Goal: Information Seeking & Learning: Learn about a topic

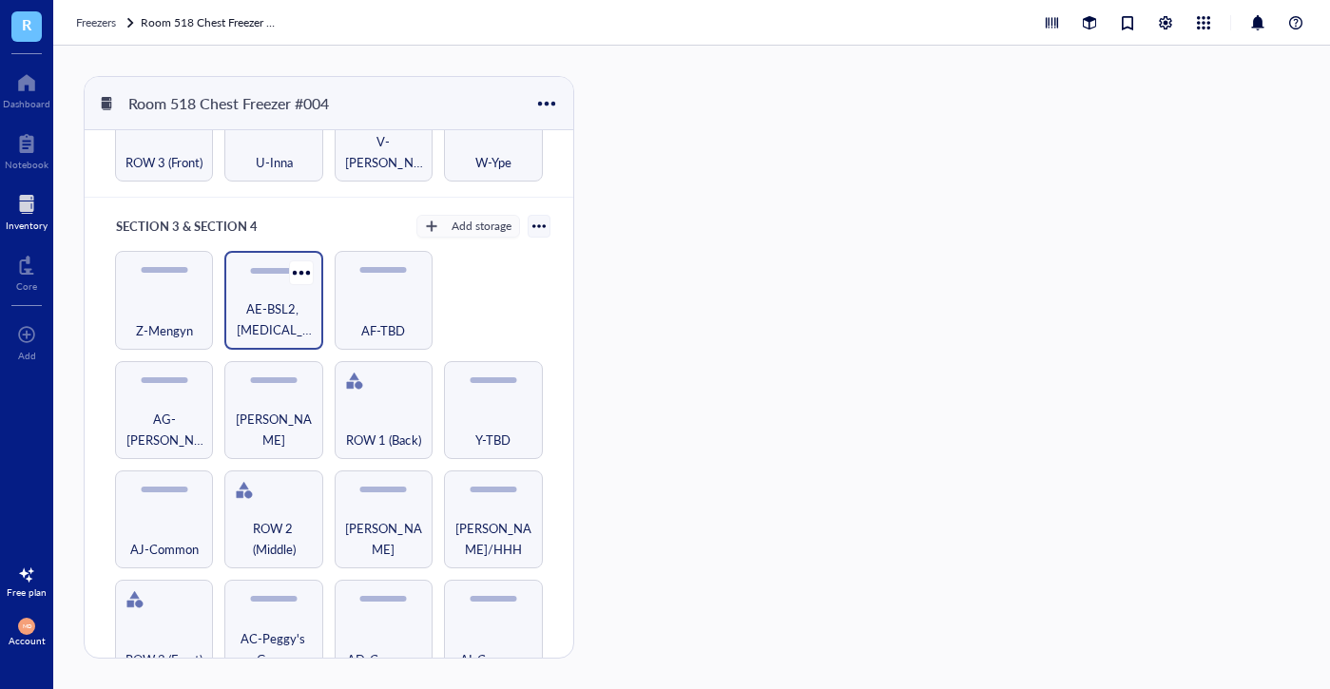
scroll to position [925, 0]
click at [397, 589] on div at bounding box center [411, 603] width 28 height 28
click at [369, 603] on div "AD-Common" at bounding box center [384, 630] width 98 height 98
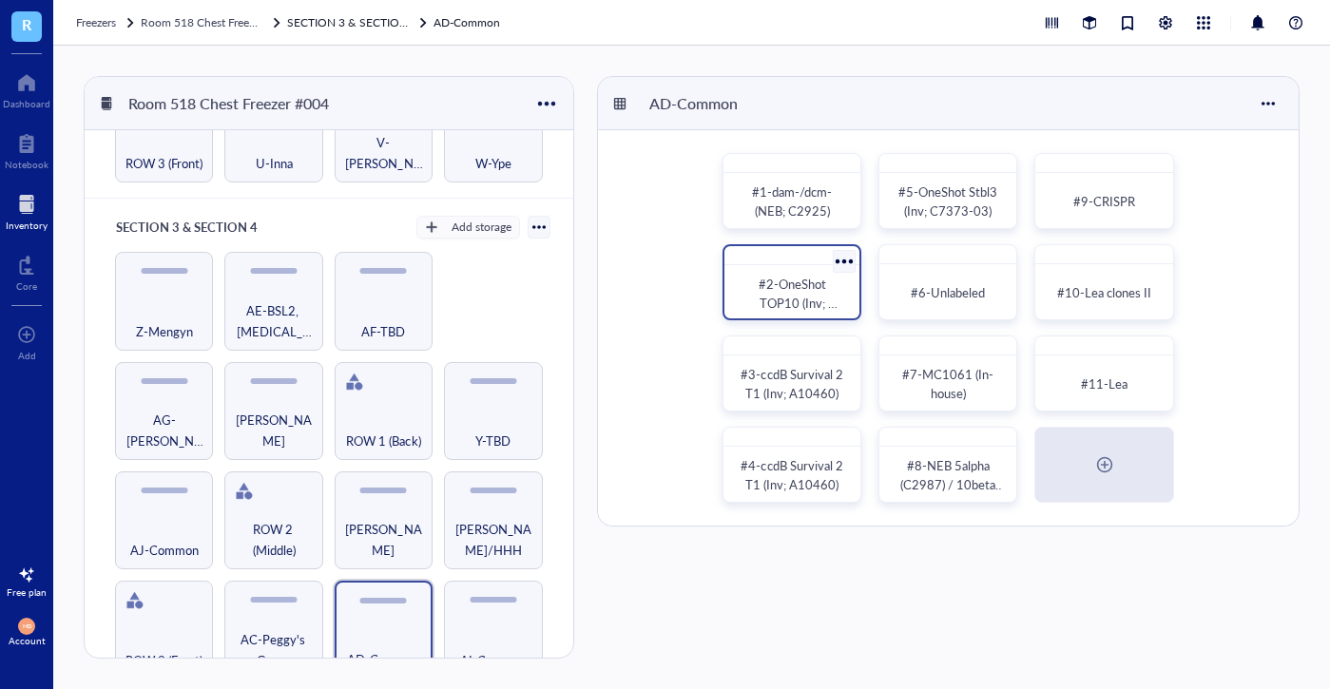
click at [841, 301] on div "#2-OneShot TOP10 (Inv; C404004)/SURE 2 (Ag; 200152)" at bounding box center [792, 294] width 105 height 38
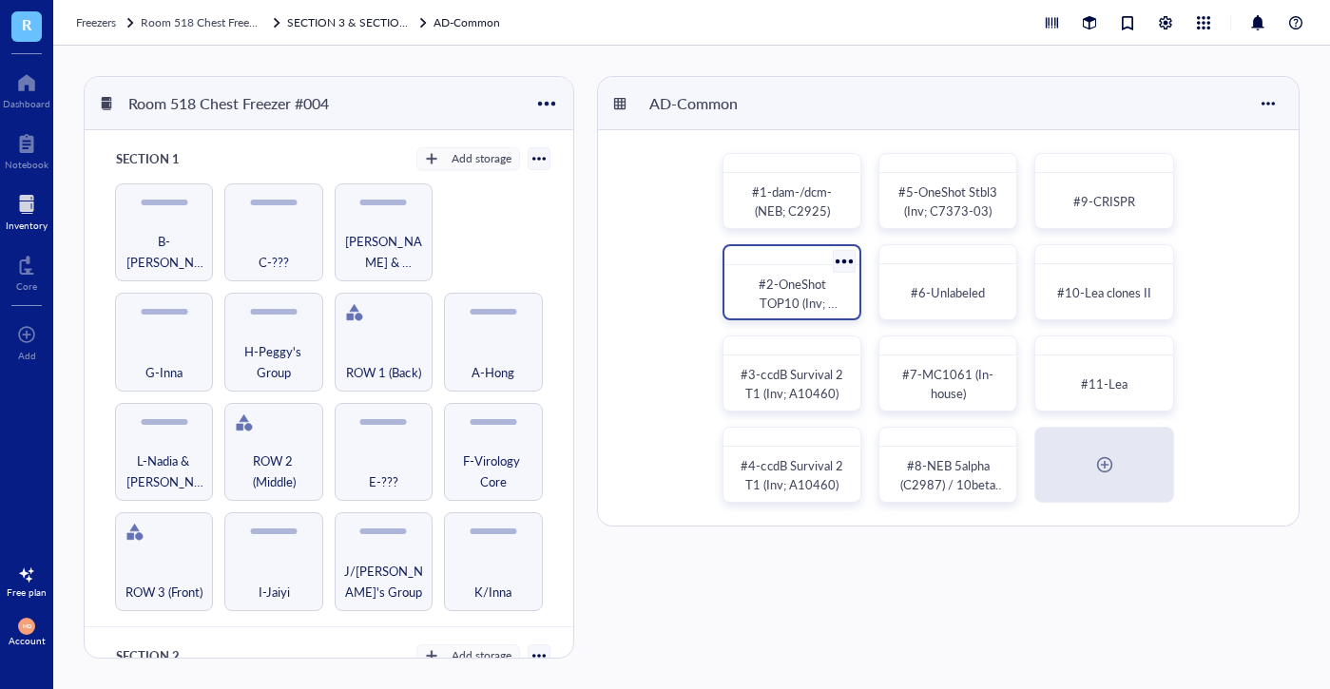
click at [795, 283] on span "#2-OneShot TOP10 (Inv; C404004)/SURE 2 (Ag; 200152)" at bounding box center [793, 312] width 107 height 75
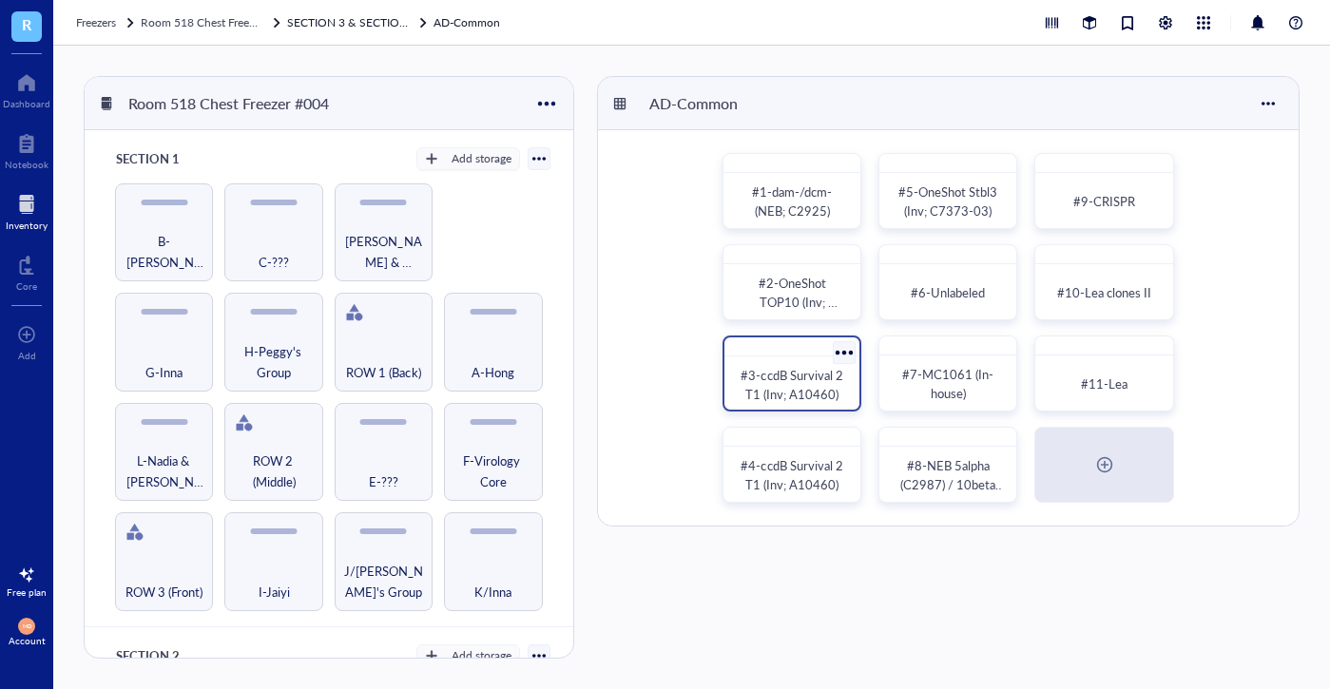
click at [788, 397] on span "#3-ccdB Survival 2 T1 (Inv; A10460)" at bounding box center [793, 384] width 105 height 37
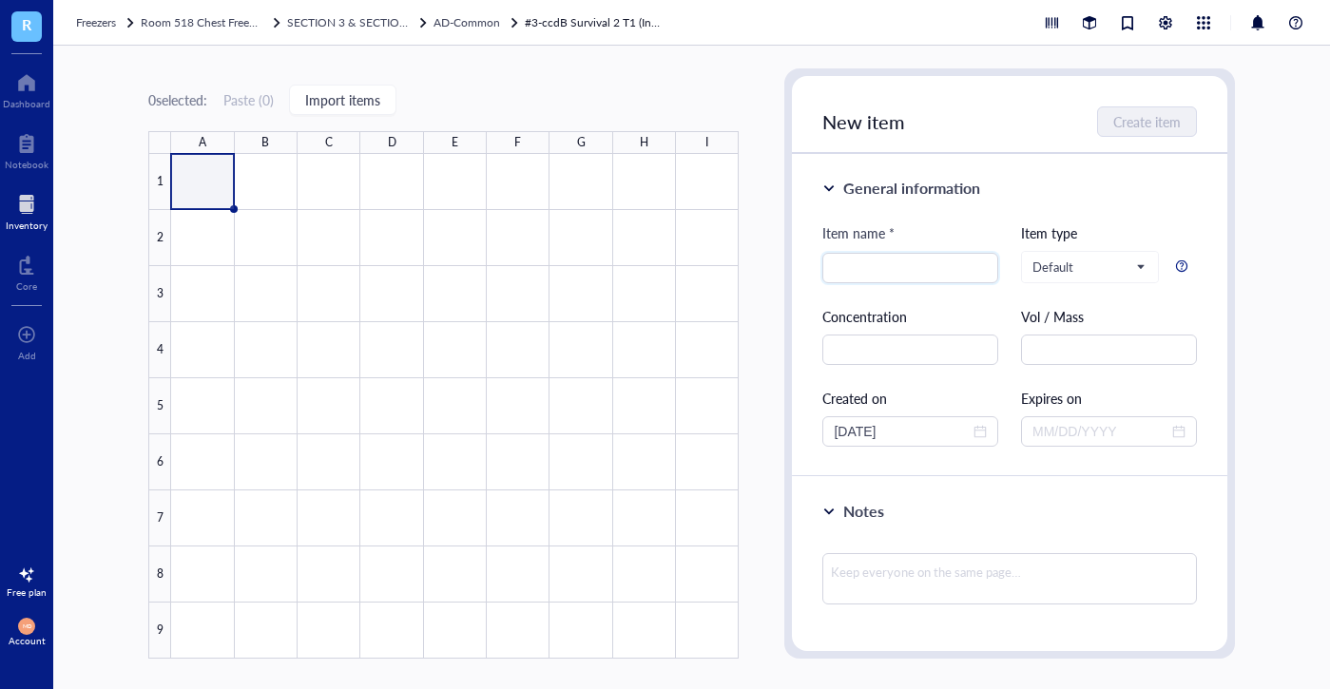
click at [574, 19] on link "#3-ccdB Survival 2 T1 (Inv; A10460)" at bounding box center [596, 22] width 143 height 19
click at [550, 17] on link "#3-ccdB Survival 2 T1 (Inv; A10460)" at bounding box center [596, 22] width 143 height 19
click at [100, 21] on span "Freezers" at bounding box center [96, 22] width 40 height 16
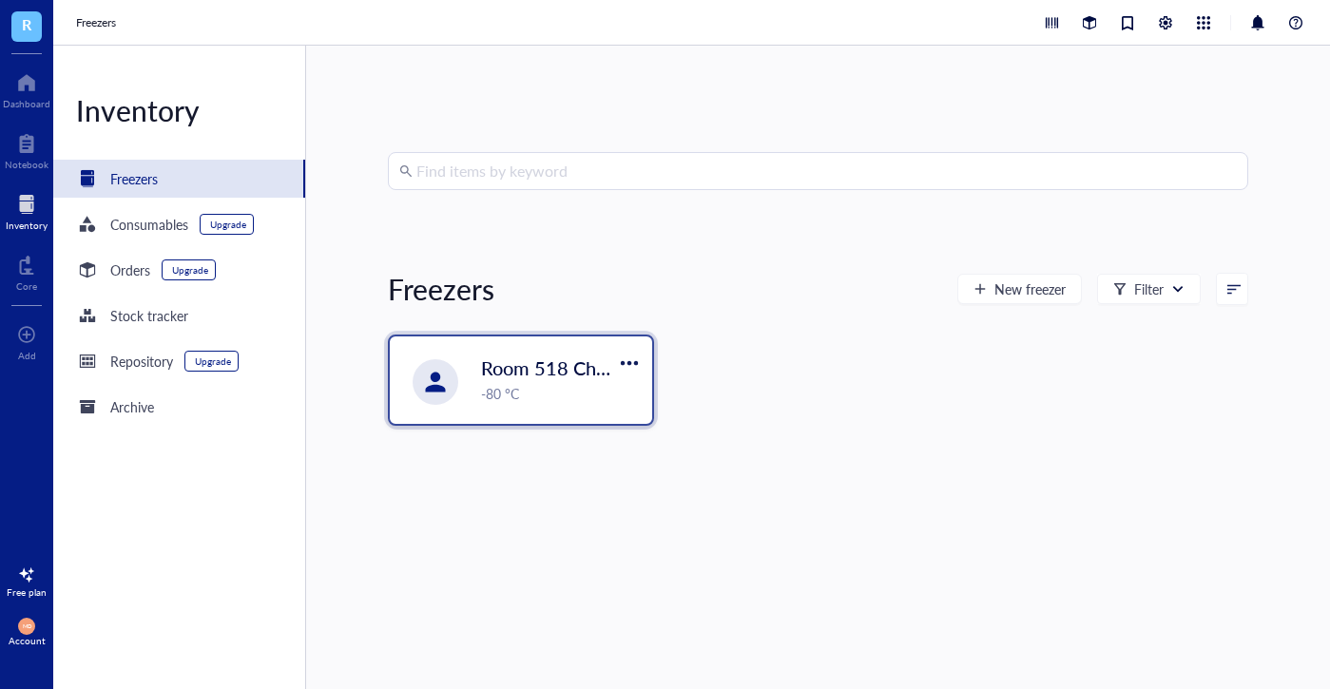
click at [597, 355] on span "Room 518 Chest Freezer #004" at bounding box center [610, 368] width 259 height 27
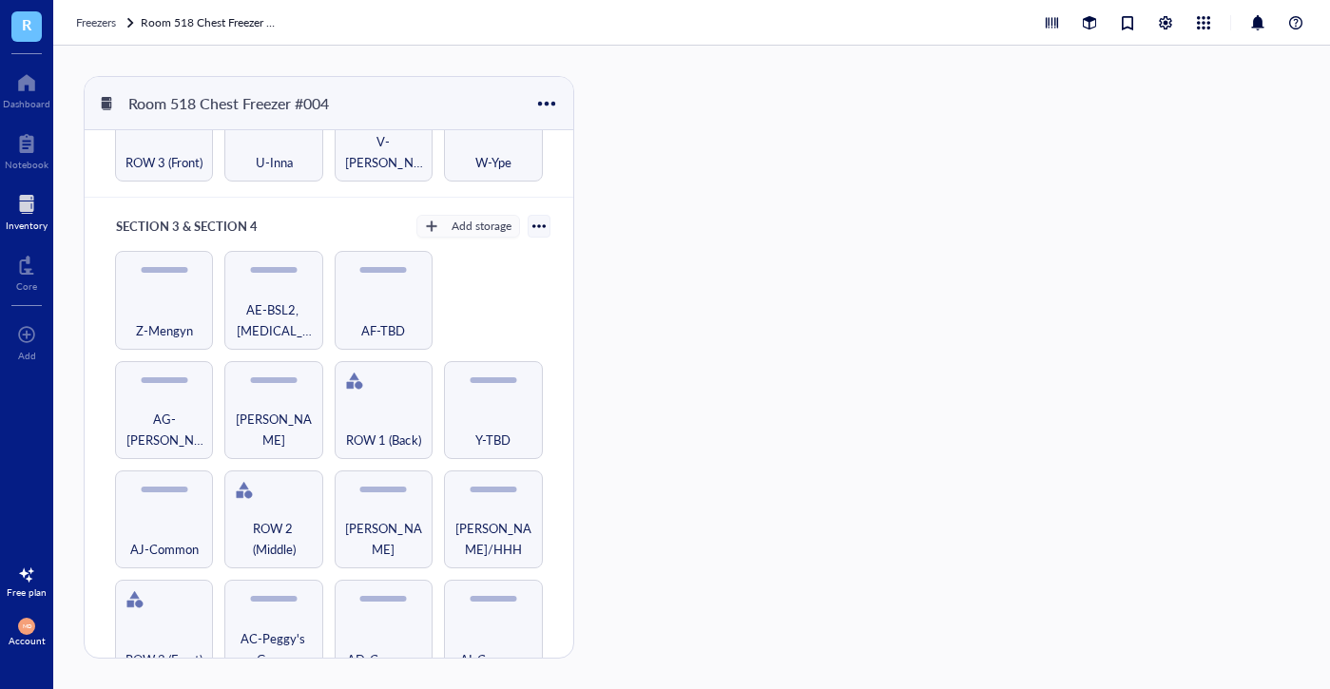
scroll to position [925, 0]
click at [397, 603] on div "AD-Common" at bounding box center [384, 630] width 98 height 98
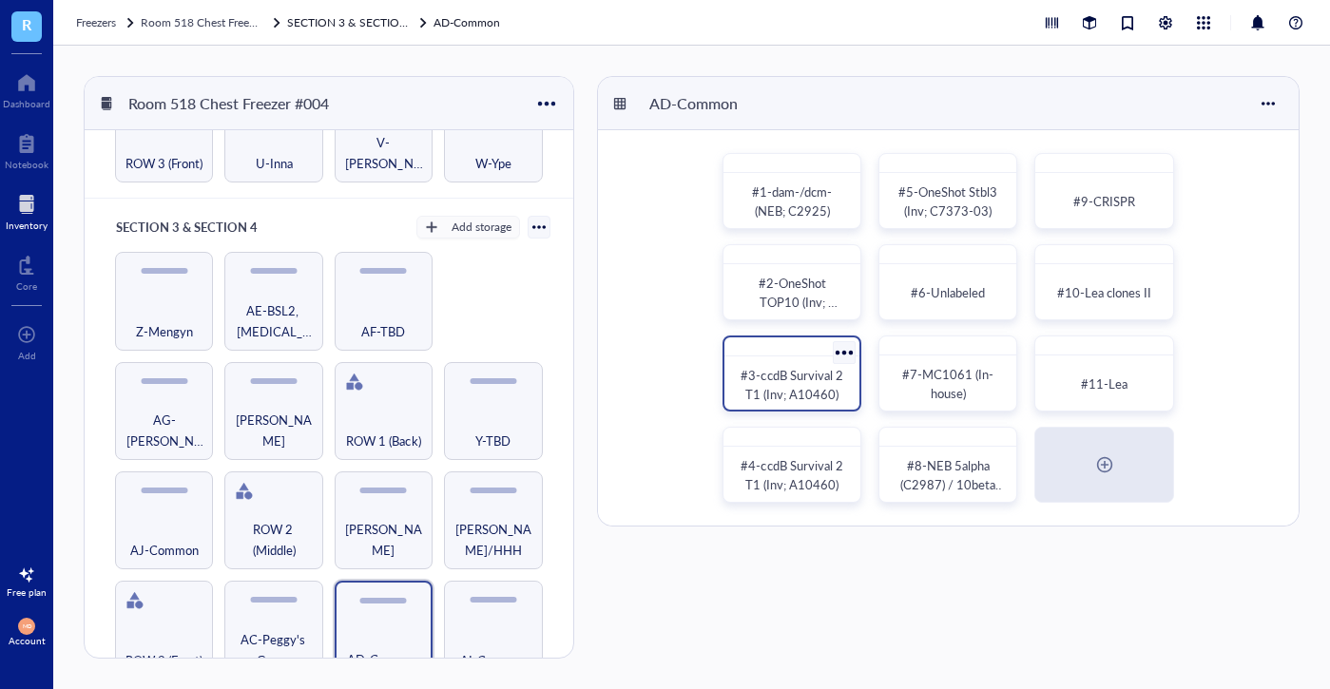
click at [848, 338] on div at bounding box center [792, 347] width 135 height 19
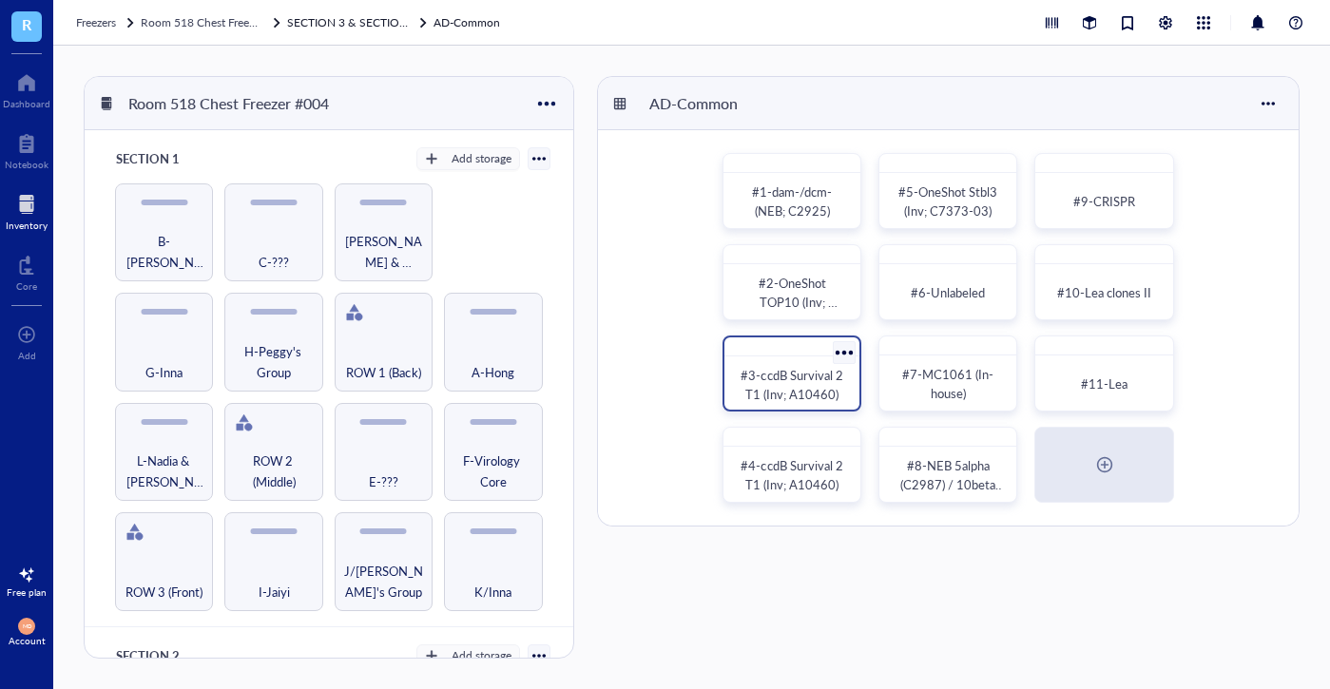
click at [760, 377] on span "#3-ccdB Survival 2 T1 (Inv; A10460)" at bounding box center [793, 384] width 105 height 37
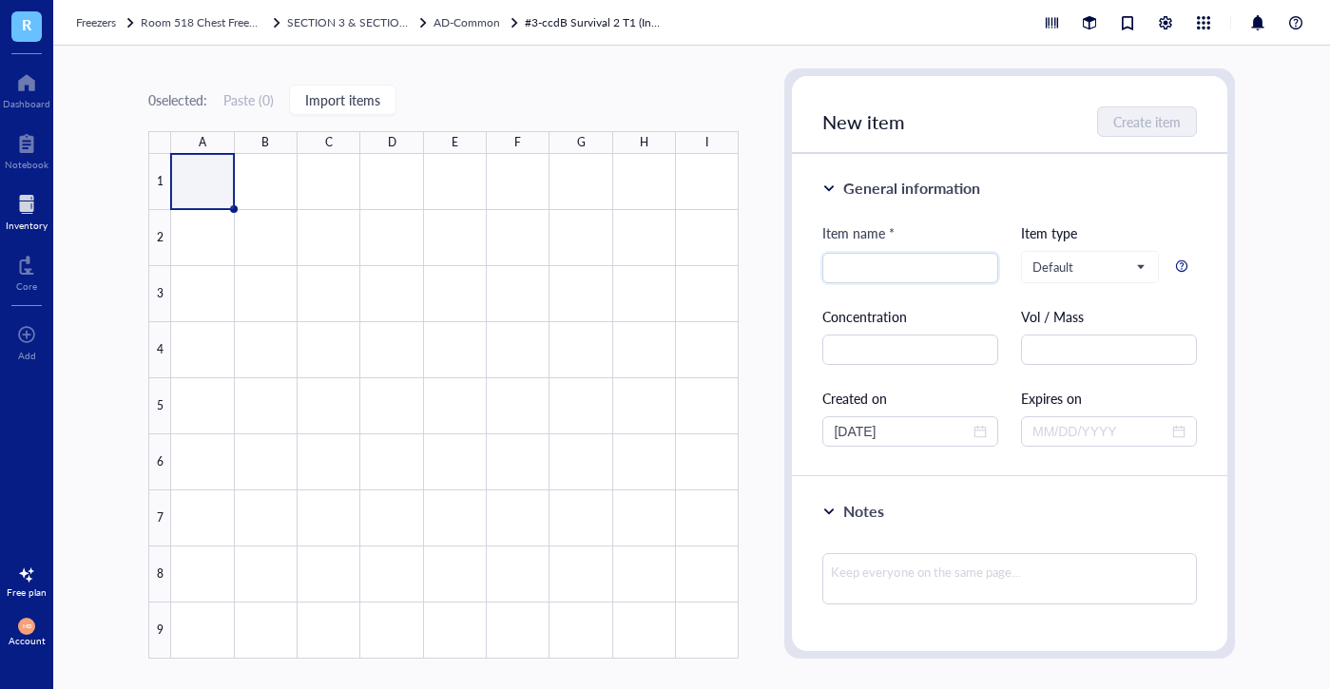
click at [933, 191] on div "General information" at bounding box center [911, 188] width 137 height 23
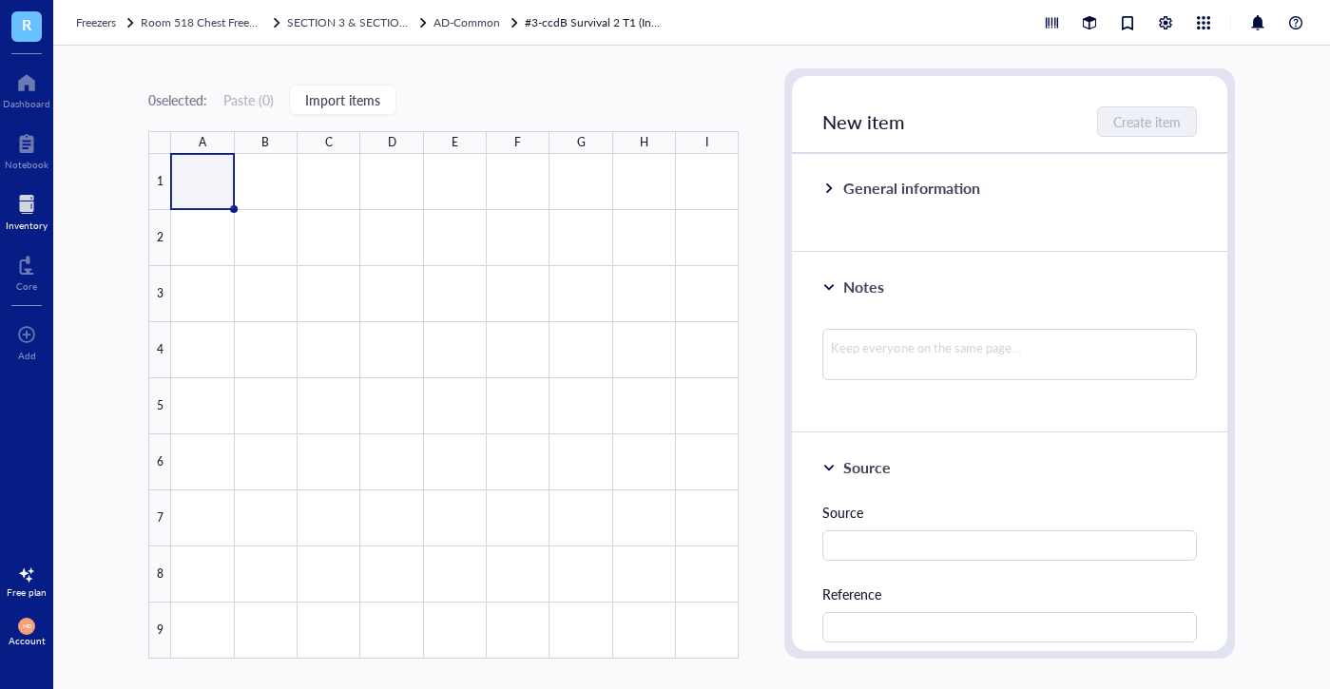
click at [933, 191] on div "General information" at bounding box center [911, 188] width 137 height 23
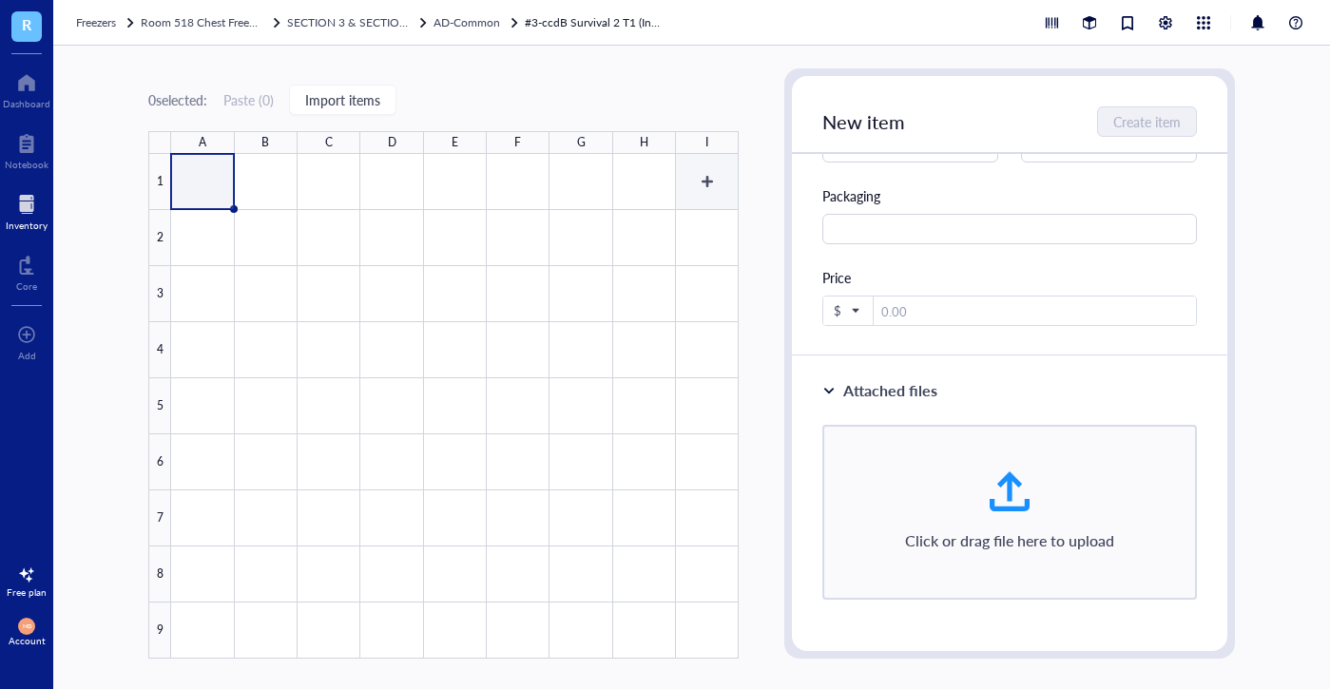
scroll to position [786, 0]
click at [521, 29] on div at bounding box center [514, 22] width 13 height 13
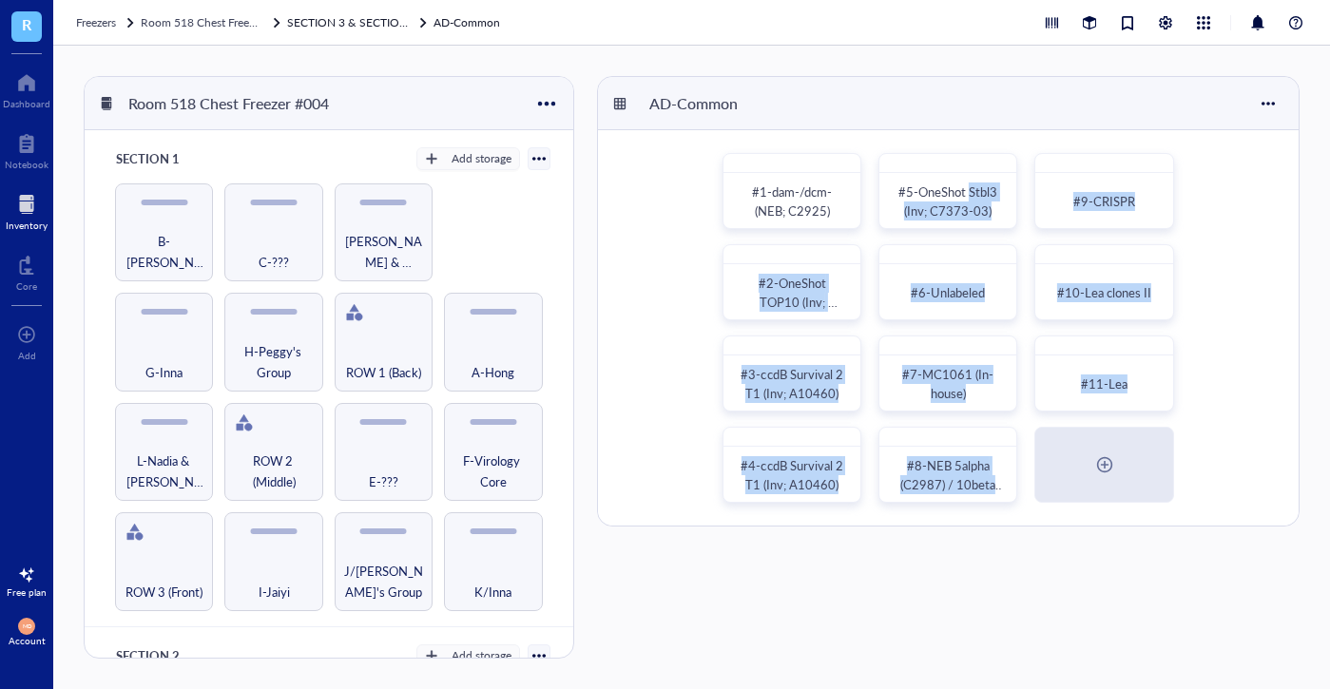
drag, startPoint x: 968, startPoint y: 201, endPoint x: 1390, endPoint y: 531, distance: 535.8
click at [1329, 531] on html "R Dashboard Notebook Inventory Core To pick up a draggable item, press the spac…" at bounding box center [665, 344] width 1330 height 689
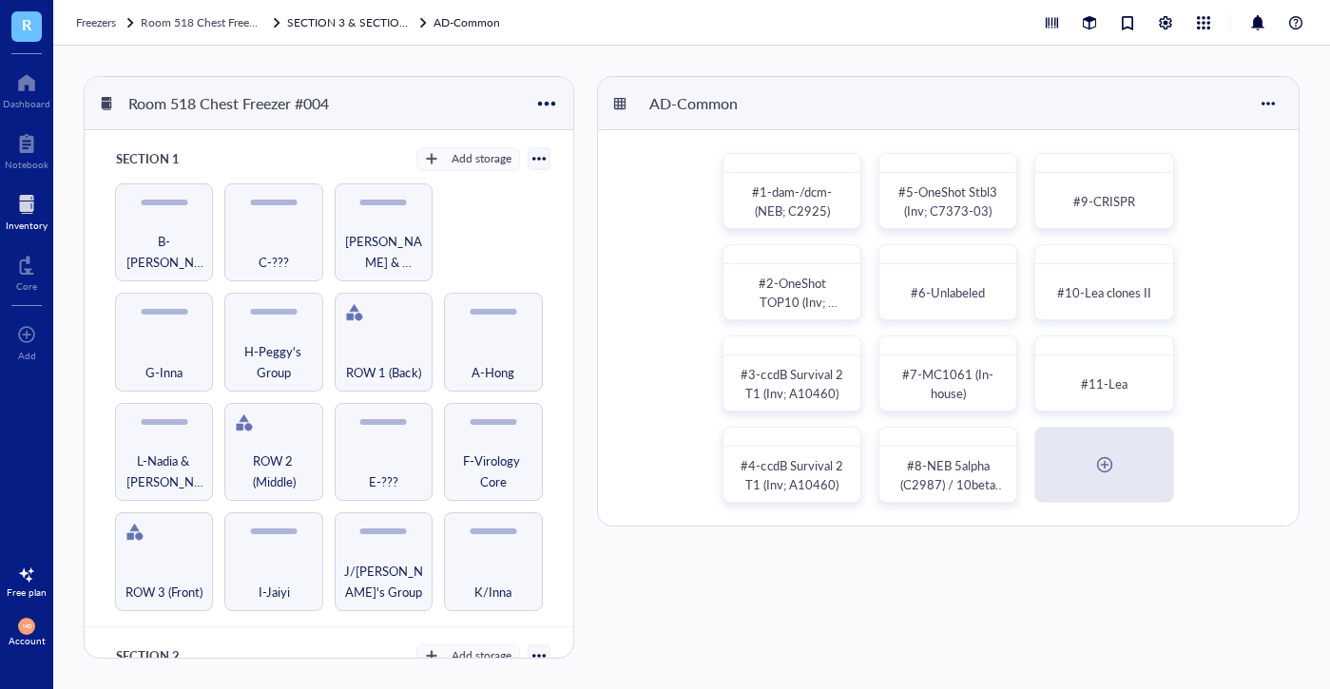
click at [689, 183] on div "#1-dam-/dcm- (NEB; C2925) #5-OneShot Stbl3 (Inv; C7373-03) #9-CRISPR #2-OneShot…" at bounding box center [948, 328] width 701 height 396
click at [1183, 1] on div "Freezers Room 518 Chest Freezer #004 SECTION 3 & SECTION [DATE]-Common" at bounding box center [691, 23] width 1277 height 46
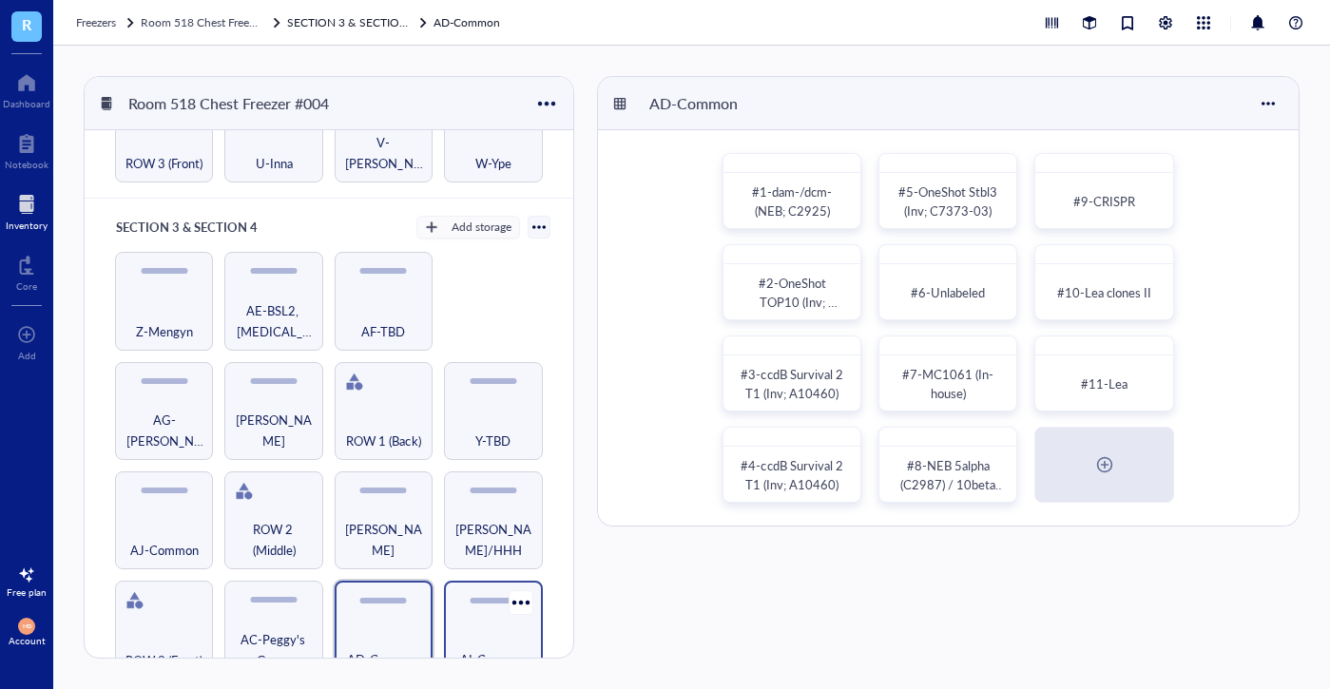
drag, startPoint x: 651, startPoint y: 6, endPoint x: 446, endPoint y: 602, distance: 630.5
click at [446, 602] on div "AI-Common" at bounding box center [493, 630] width 98 height 98
drag, startPoint x: 446, startPoint y: 602, endPoint x: 382, endPoint y: 615, distance: 65.1
click at [382, 628] on div "AD-Common" at bounding box center [383, 649] width 79 height 42
drag, startPoint x: 382, startPoint y: 615, endPoint x: 456, endPoint y: 601, distance: 75.5
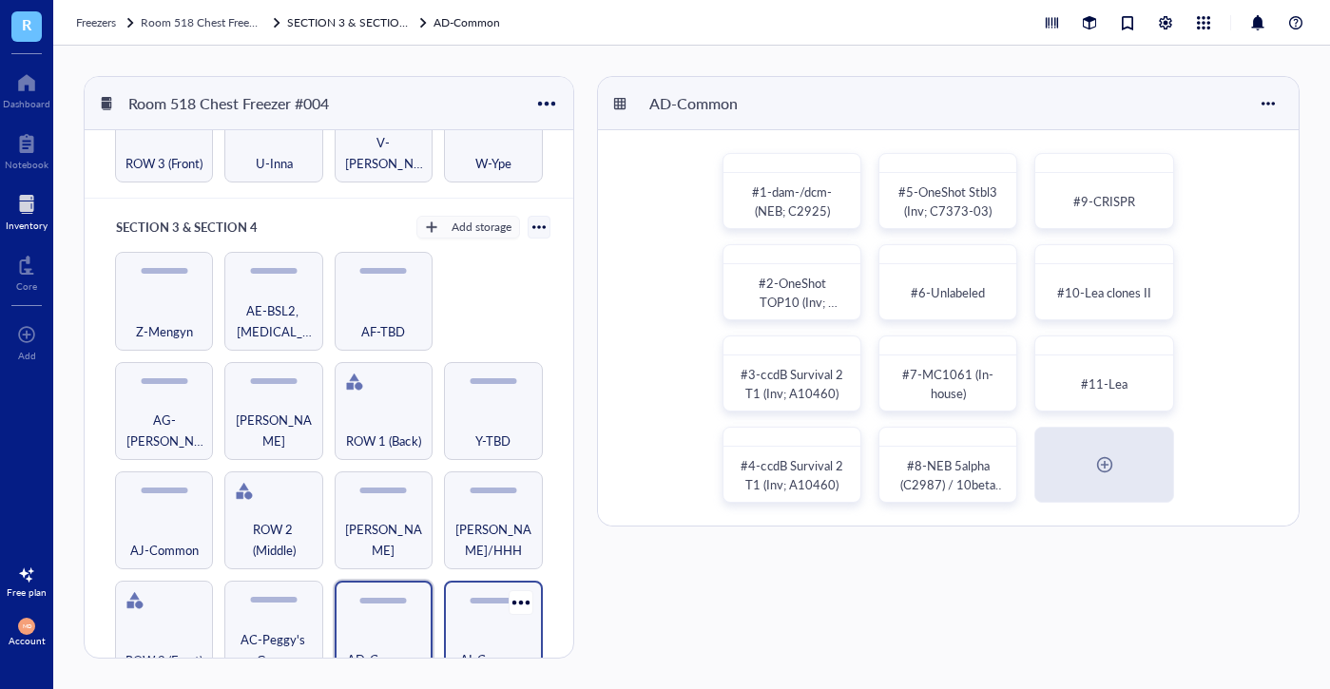
click at [456, 601] on div "AI-Common" at bounding box center [493, 630] width 98 height 98
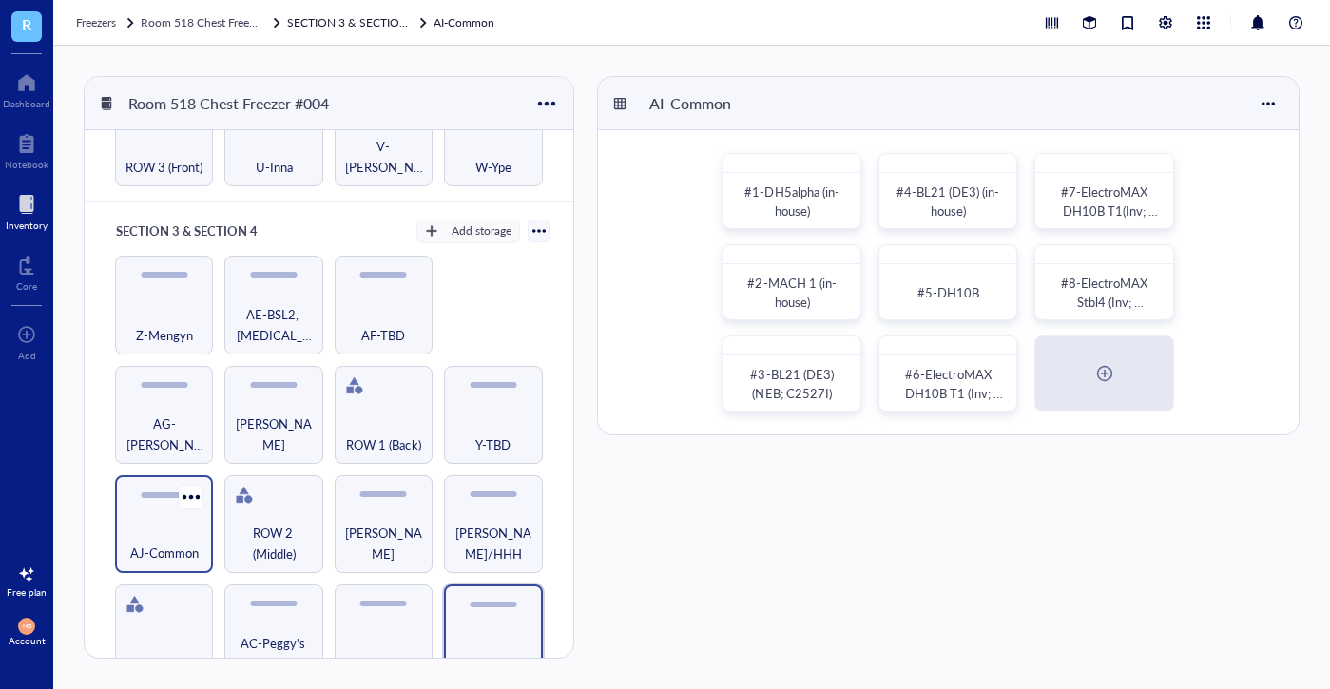
click at [195, 522] on div "AJ-Common" at bounding box center [164, 543] width 79 height 42
